Goal: Task Accomplishment & Management: Manage account settings

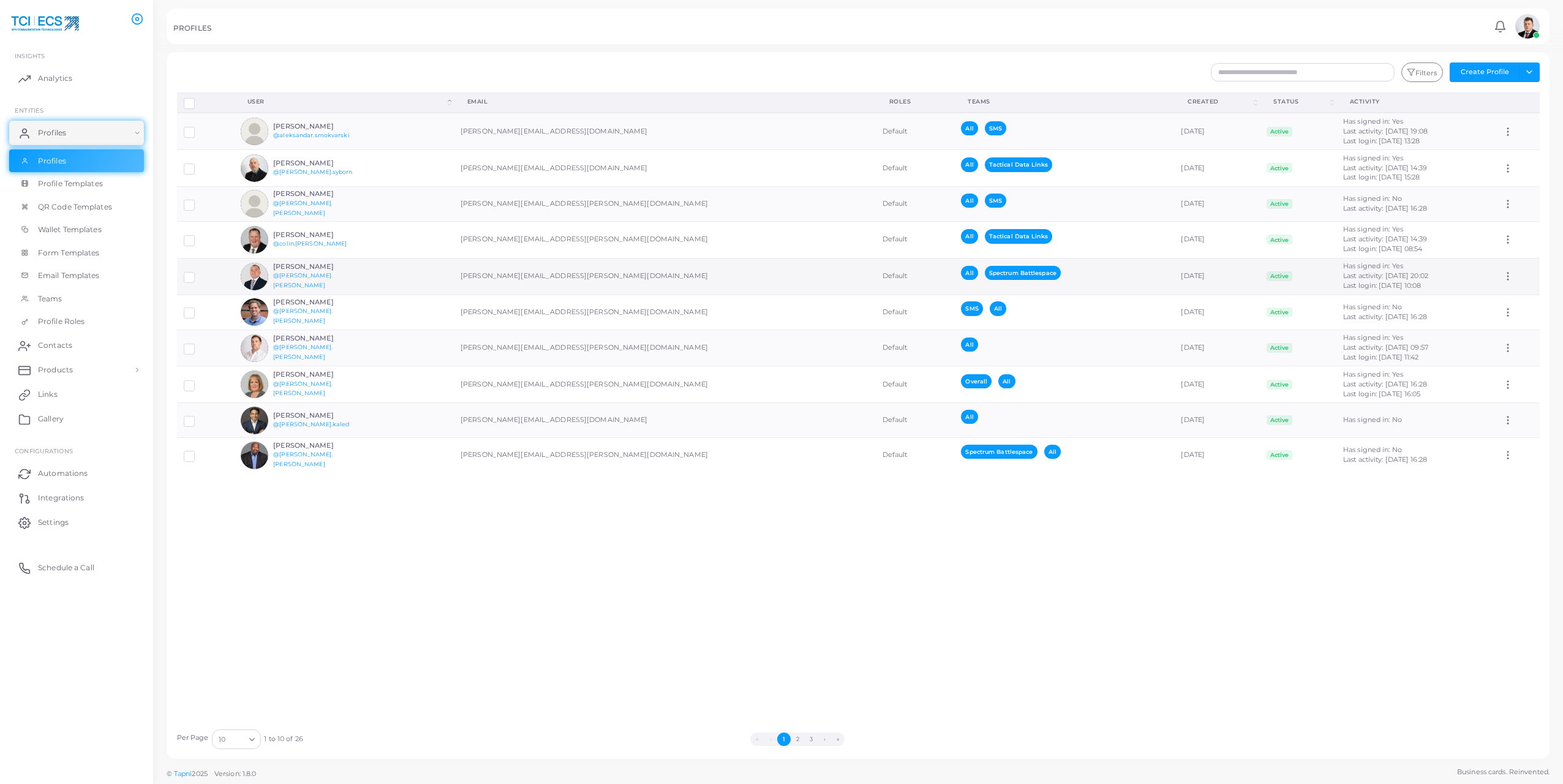
click at [291, 268] on h6 "[PERSON_NAME]" at bounding box center [318, 266] width 90 height 8
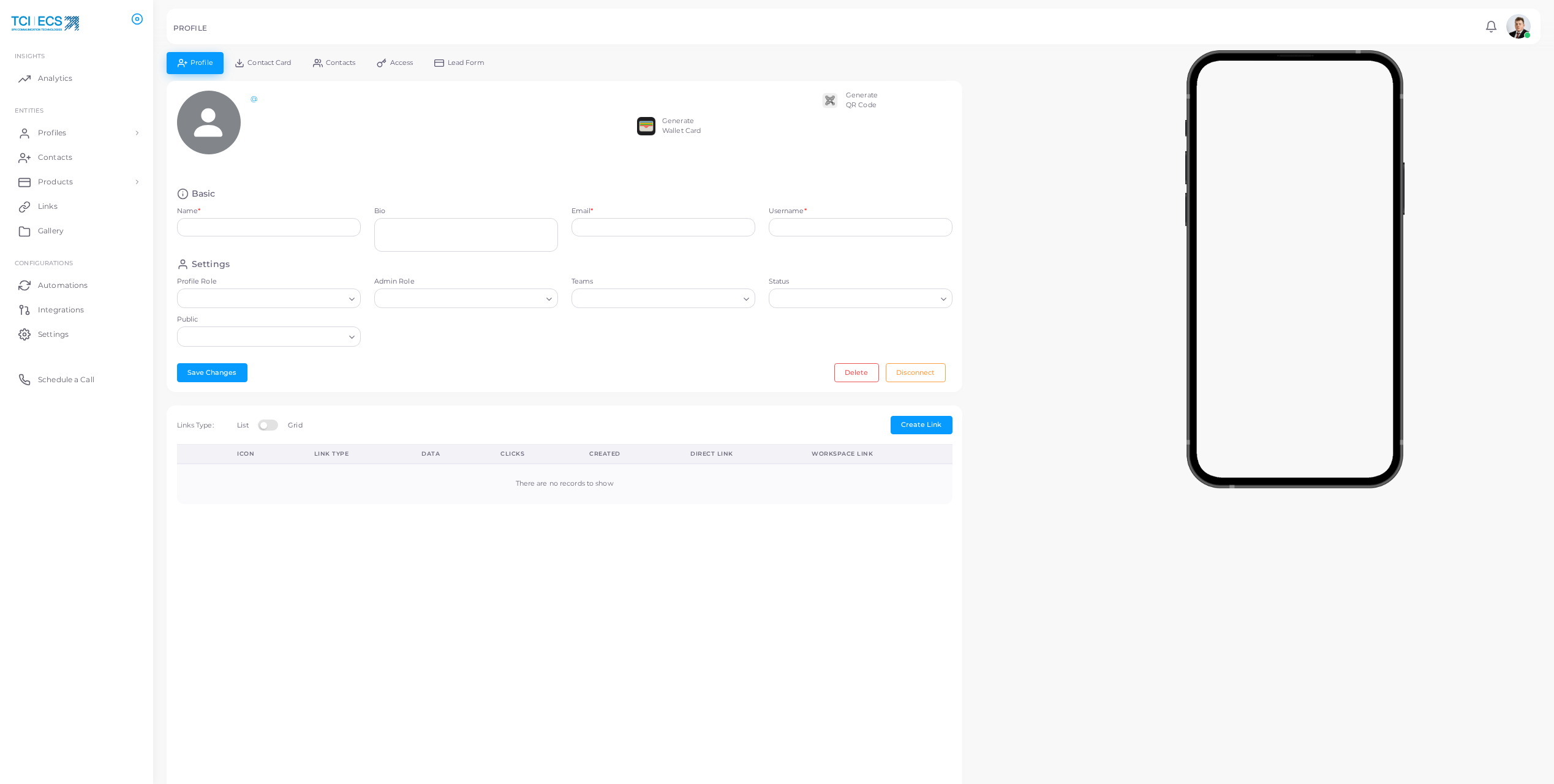
type input "**********"
type textarea "**********"
type input "**********"
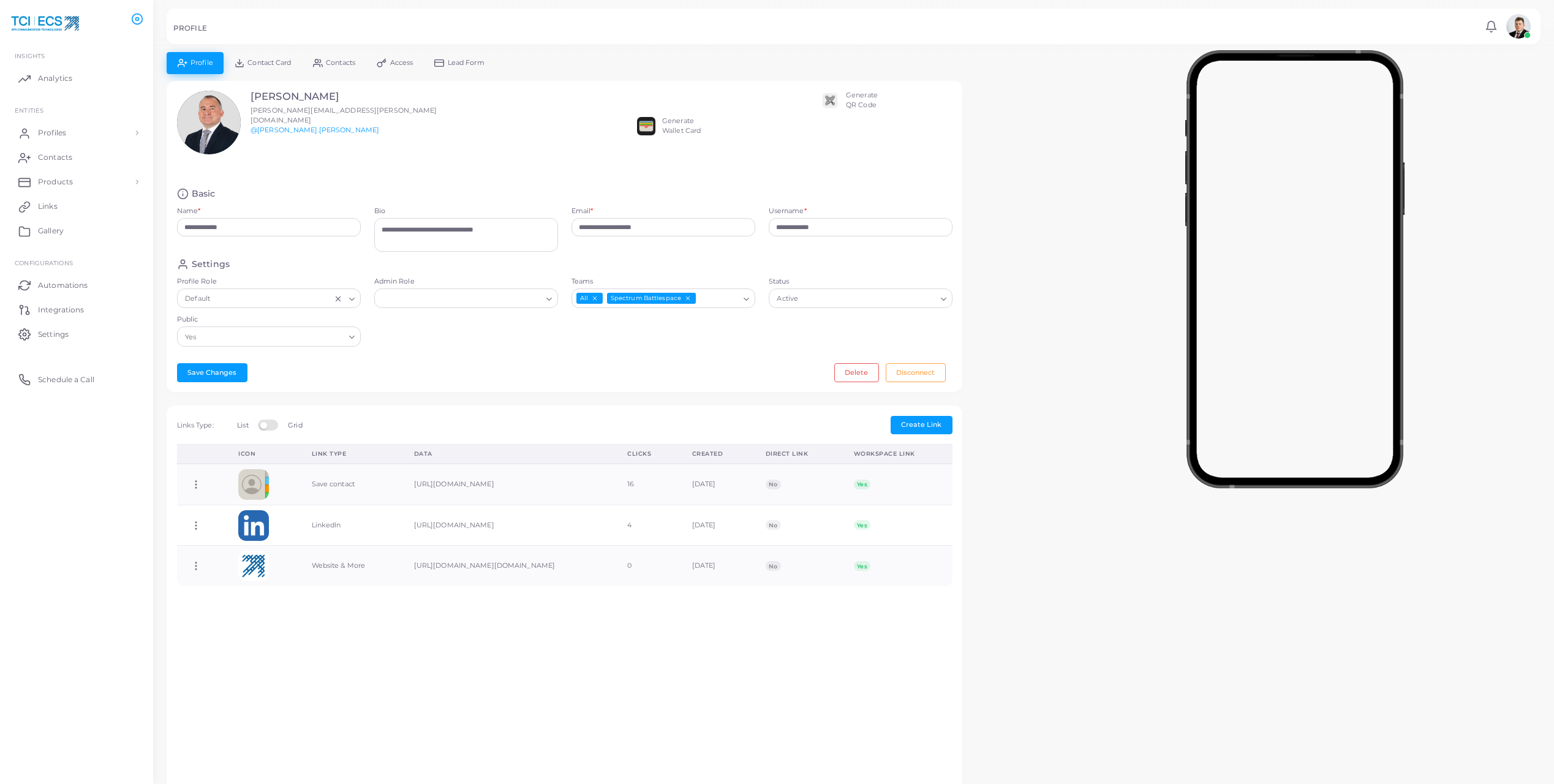
click at [324, 55] on link "Contacts" at bounding box center [333, 62] width 64 height 21
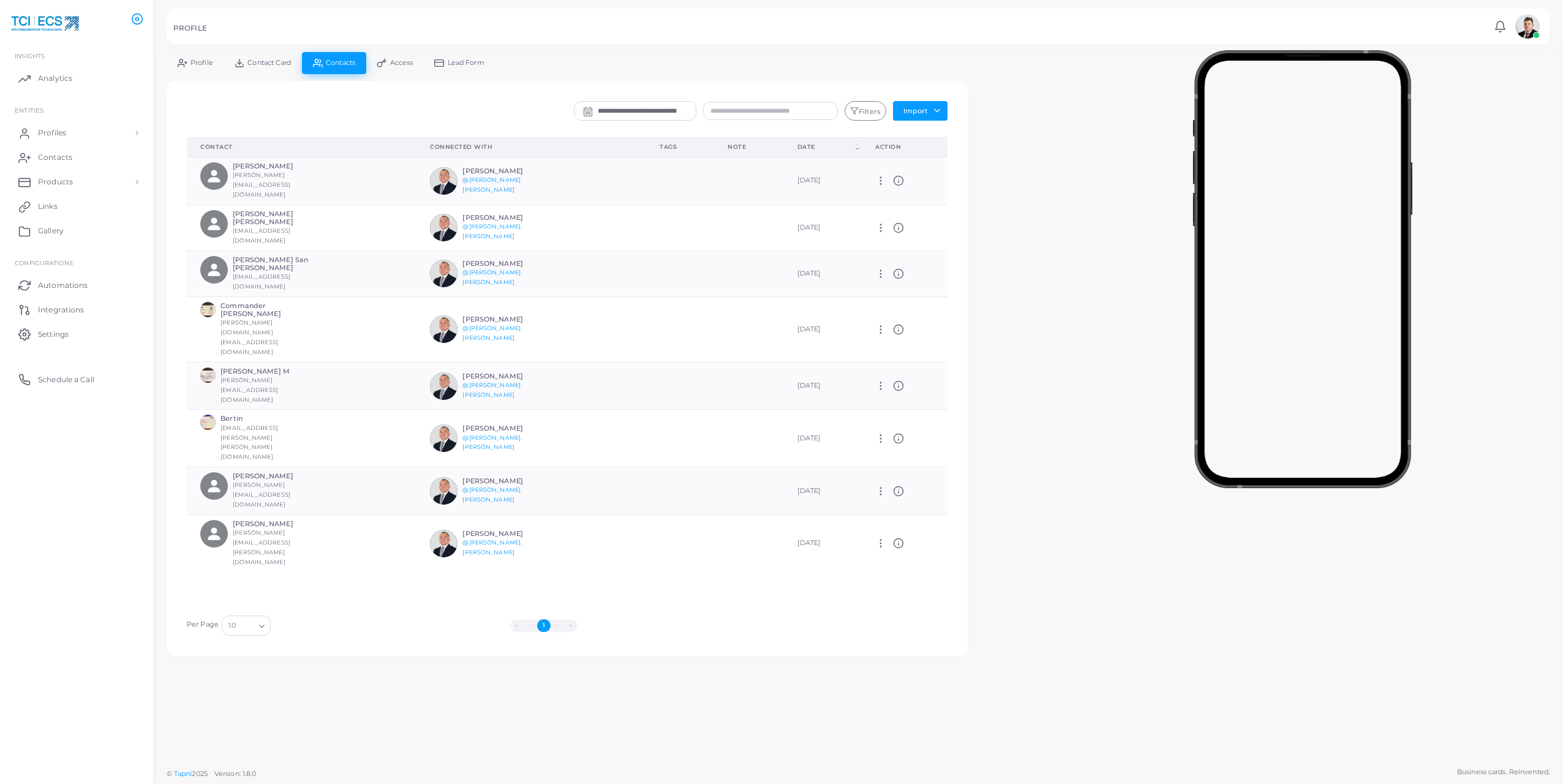
click at [262, 61] on span "Contact Card" at bounding box center [269, 62] width 43 height 7
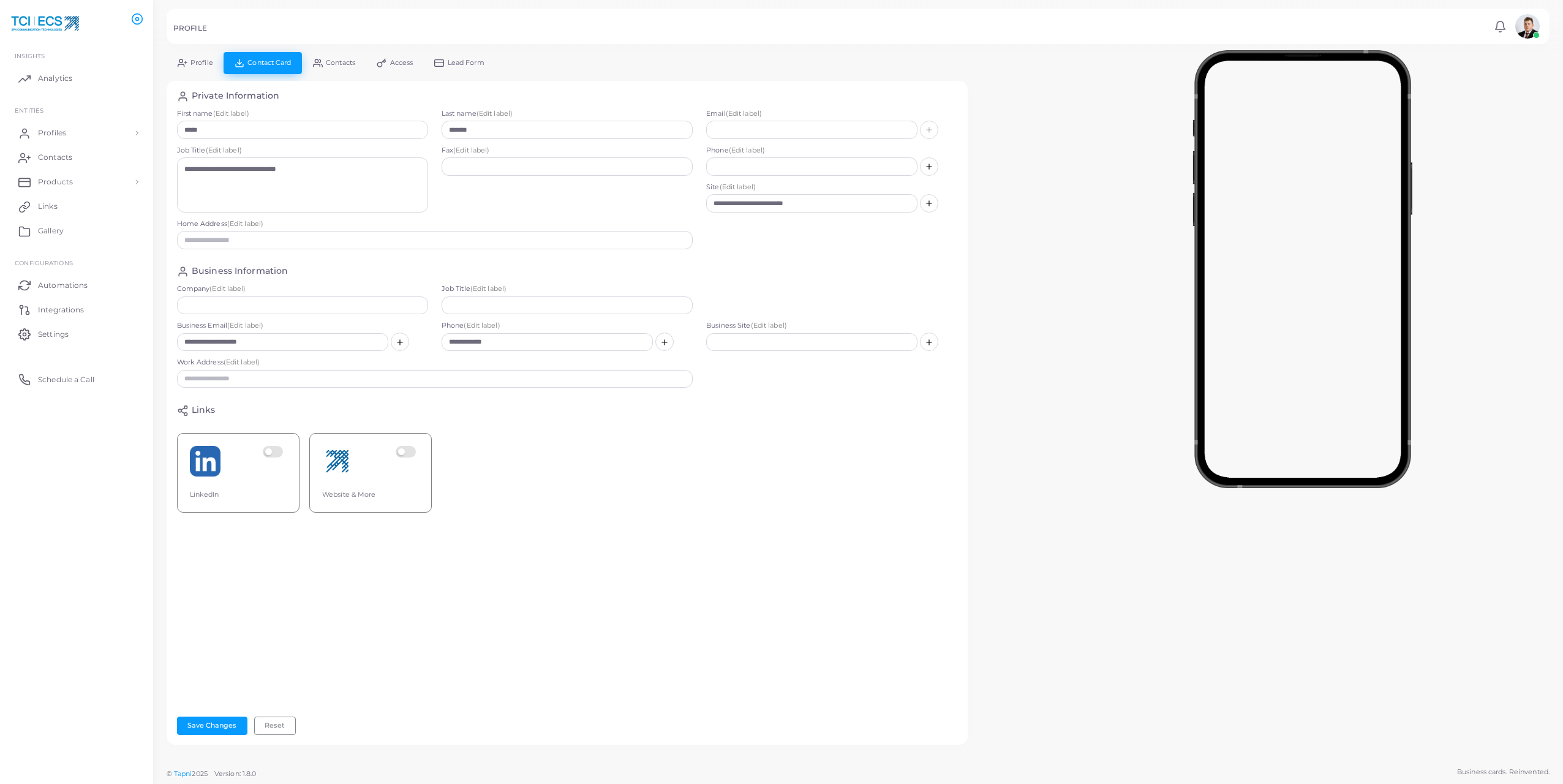
click at [392, 58] on link "Access" at bounding box center [395, 62] width 58 height 21
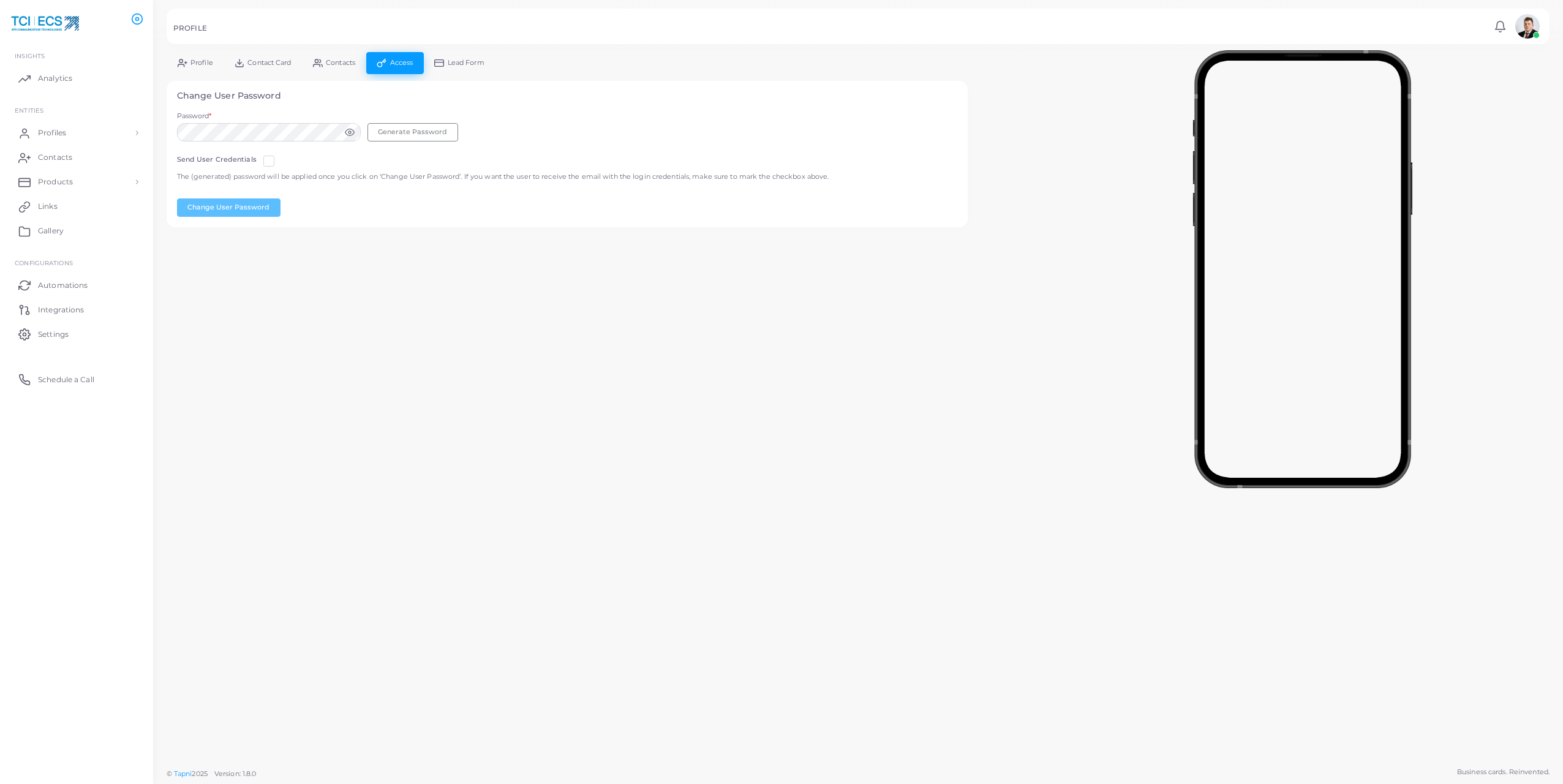
click at [469, 64] on span "Lead Form" at bounding box center [466, 62] width 37 height 7
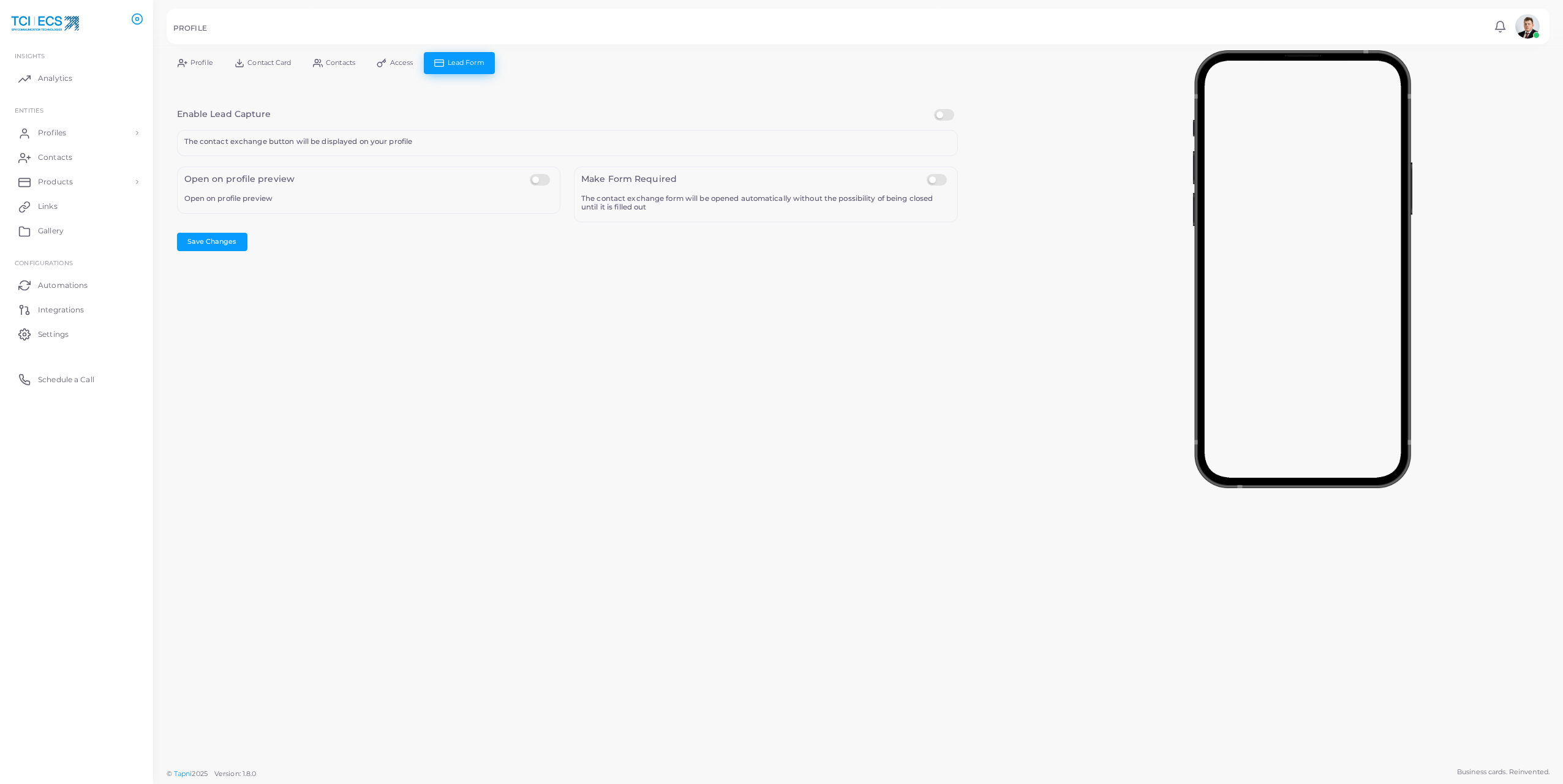
click at [269, 53] on link "Contact Card" at bounding box center [262, 62] width 78 height 21
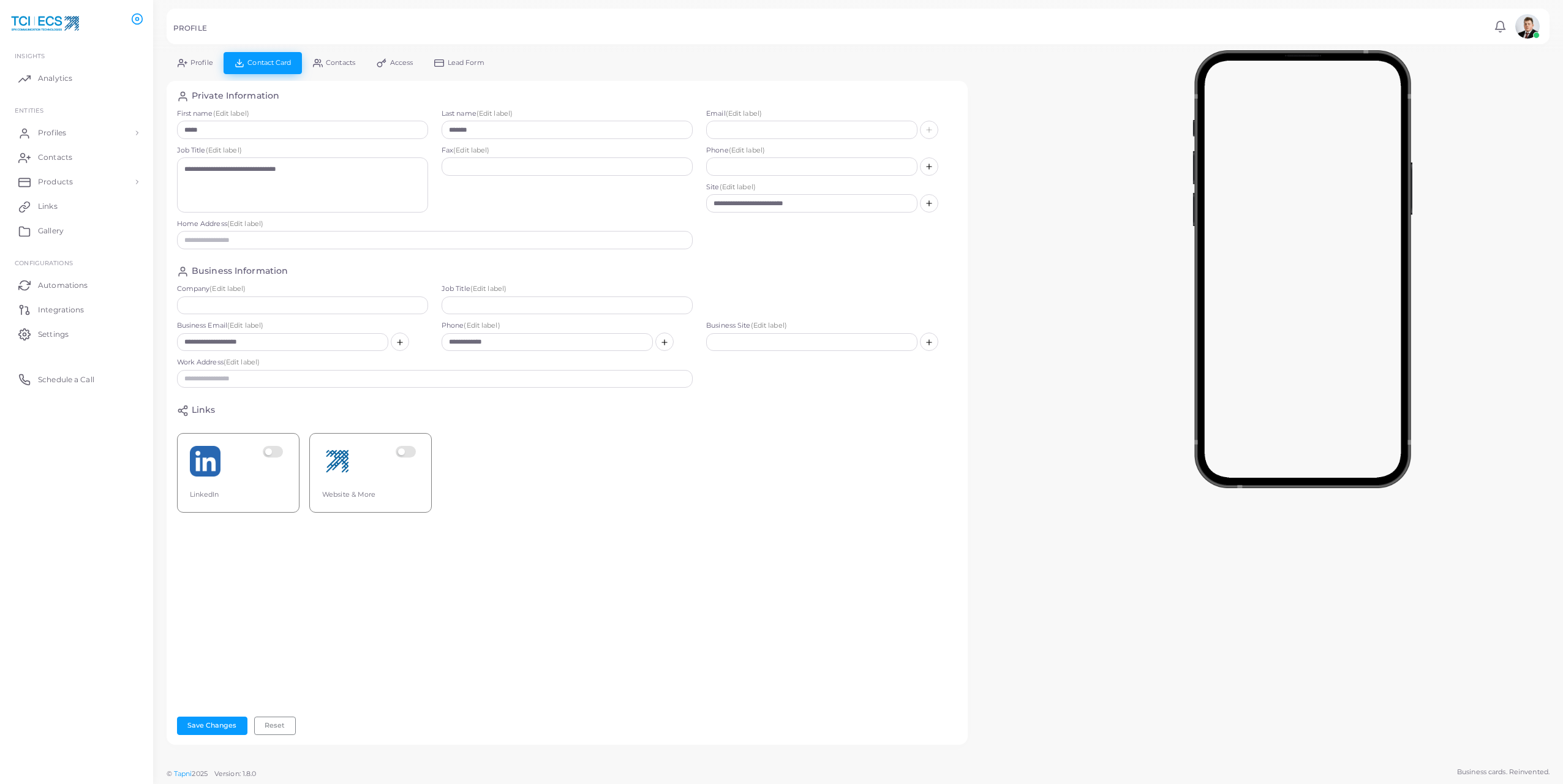
click at [198, 60] on span "Profile" at bounding box center [201, 62] width 23 height 7
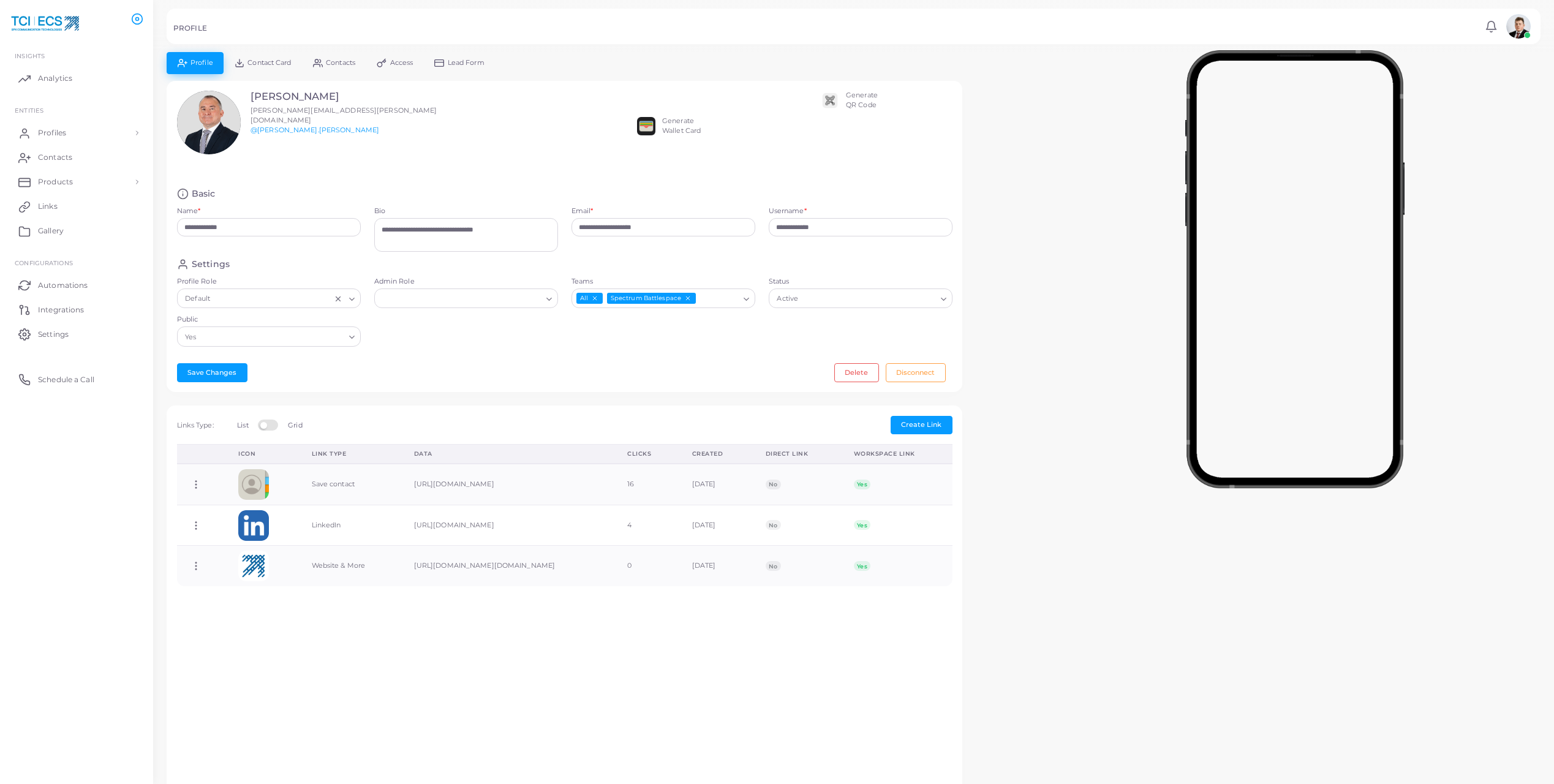
click at [852, 102] on div "Generate QR Code" at bounding box center [862, 100] width 32 height 20
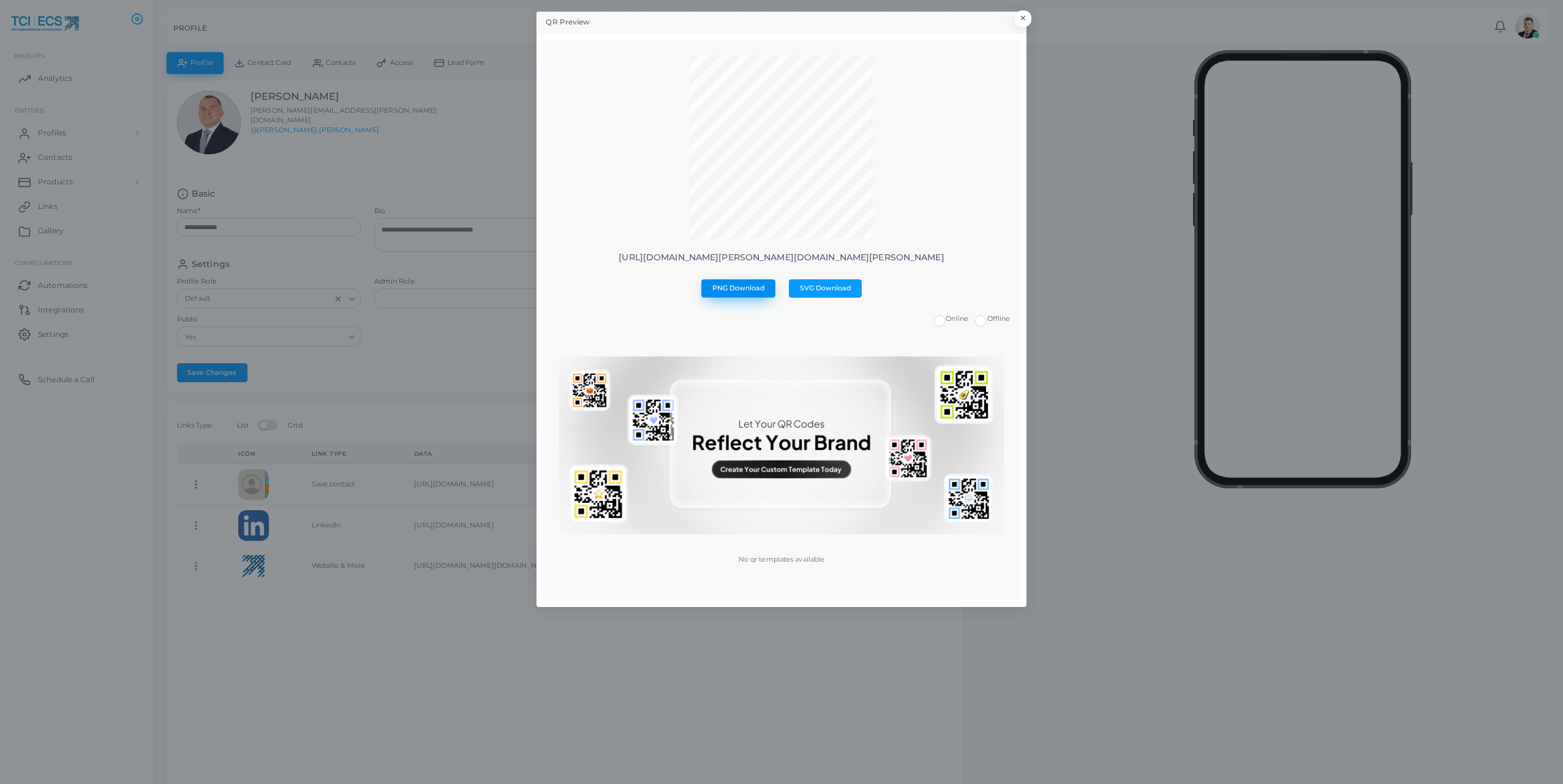
click at [726, 293] on button "PNG Download" at bounding box center [738, 288] width 74 height 18
click at [801, 473] on img at bounding box center [781, 445] width 444 height 178
click at [821, 480] on img at bounding box center [781, 445] width 444 height 178
click at [804, 454] on img at bounding box center [781, 445] width 444 height 178
click at [1194, 209] on div "QR Preview × [URL][DOMAIN_NAME][PERSON_NAME][DOMAIN_NAME][PERSON_NAME] PNG Down…" at bounding box center [781, 392] width 1563 height 784
